Goal: Information Seeking & Learning: Understand process/instructions

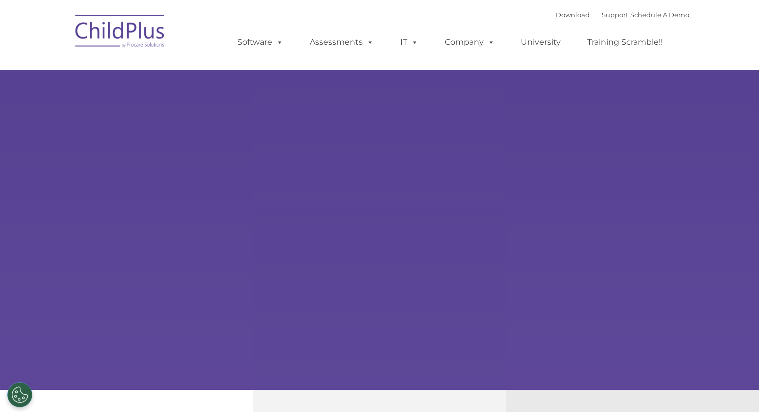
select select "MEDIUM"
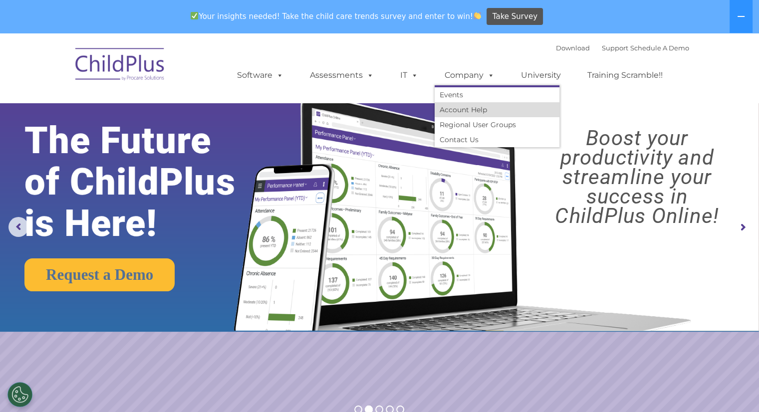
click at [468, 110] on link "Account Help" at bounding box center [497, 109] width 125 height 15
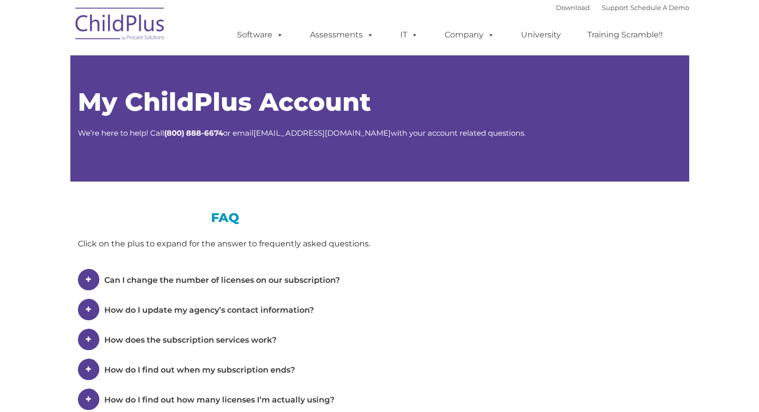
type input ""
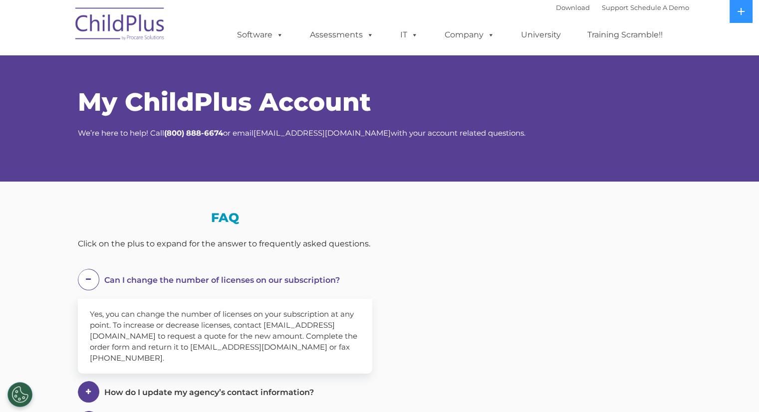
select select "MEDIUM"
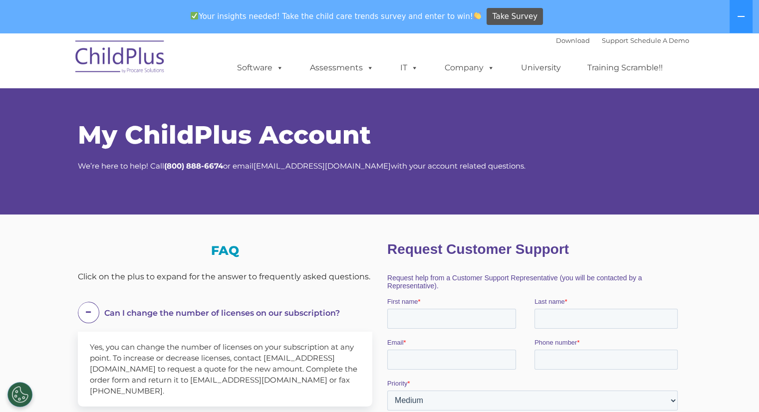
click at [593, 44] on div "Download Support | Schedule A Demo " at bounding box center [622, 40] width 133 height 15
click at [711, 136] on div "My ChildPlus Account We’re here to help! Call ( 800) 888-6674 or email salesadm…" at bounding box center [379, 141] width 759 height 147
click at [692, 125] on div "My ChildPlus Account We’re here to help! Call ( 800) 888-6674 or email salesadm…" at bounding box center [379, 141] width 759 height 147
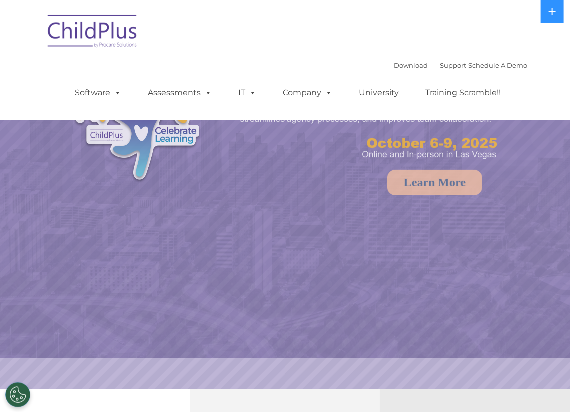
select select "MEDIUM"
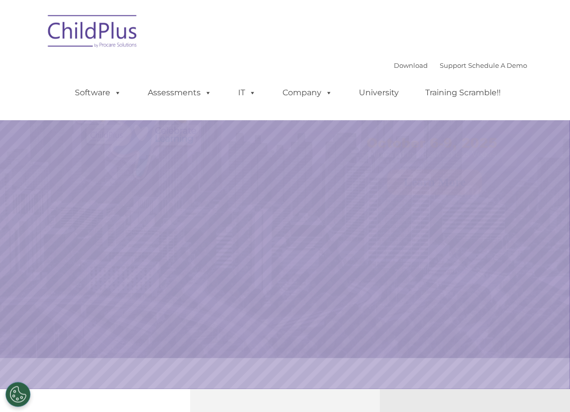
select select "MEDIUM"
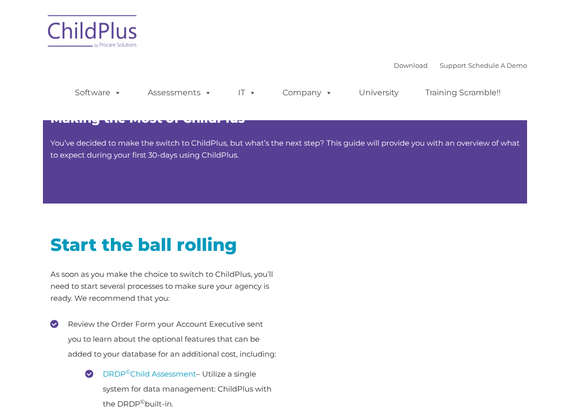
type input ""
